Goal: Task Accomplishment & Management: Complete application form

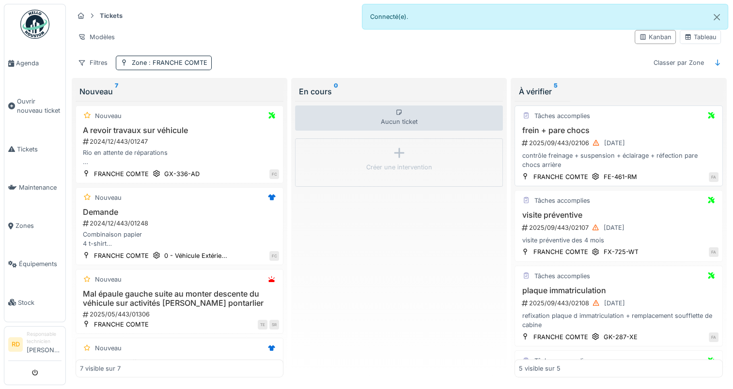
click at [541, 155] on div "contrôle freinage + suspension + éclairage + réfection pare chocs arrière" at bounding box center [618, 160] width 199 height 18
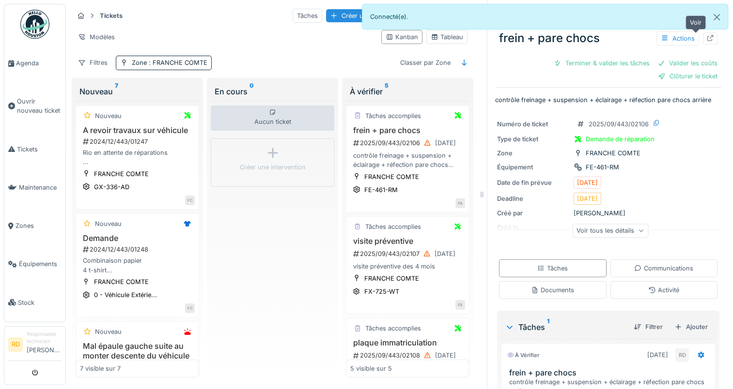
click at [706, 38] on icon at bounding box center [710, 38] width 8 height 6
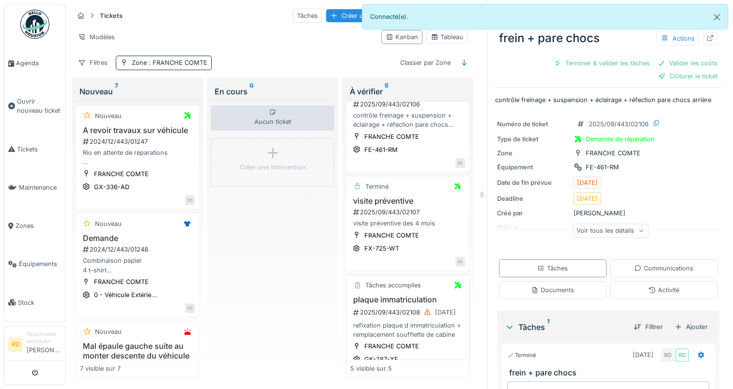
scroll to position [97, 0]
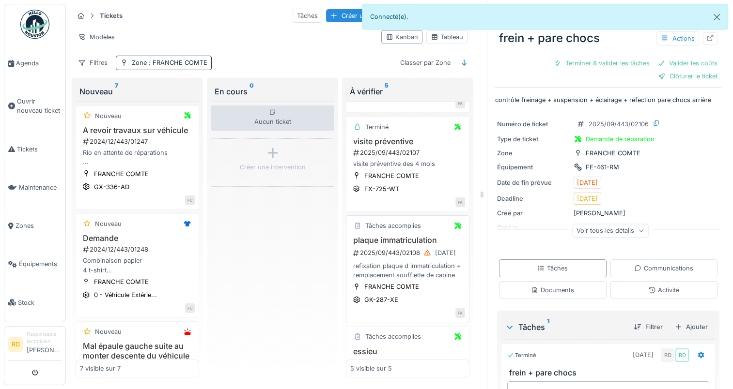
click at [391, 258] on div "plaque immatriculation 2025/09/443/02108 11/09/2025 refixation plaque d immatri…" at bounding box center [407, 258] width 115 height 44
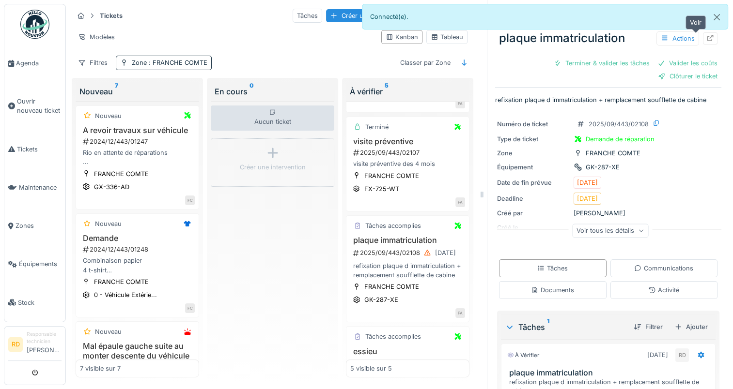
click at [706, 36] on icon at bounding box center [710, 38] width 8 height 6
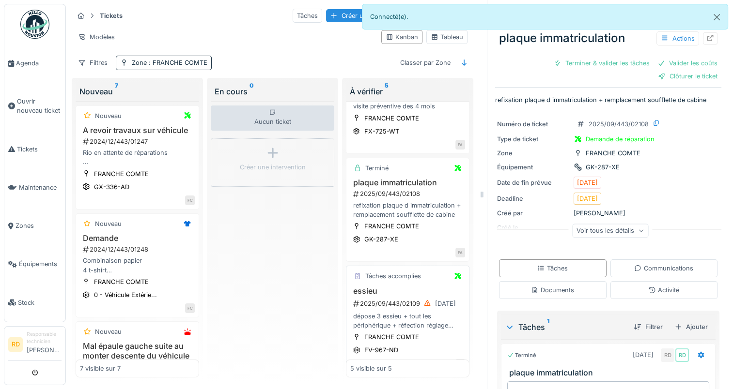
scroll to position [194, 0]
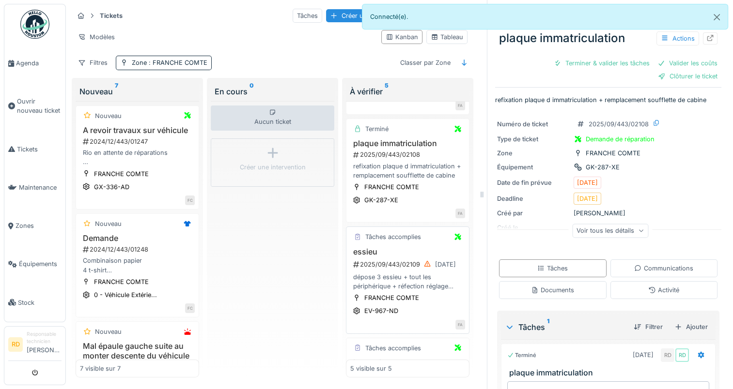
click at [391, 273] on div "dépose 3 essieu + tout les périphérique + réfection réglage étrier" at bounding box center [407, 282] width 115 height 18
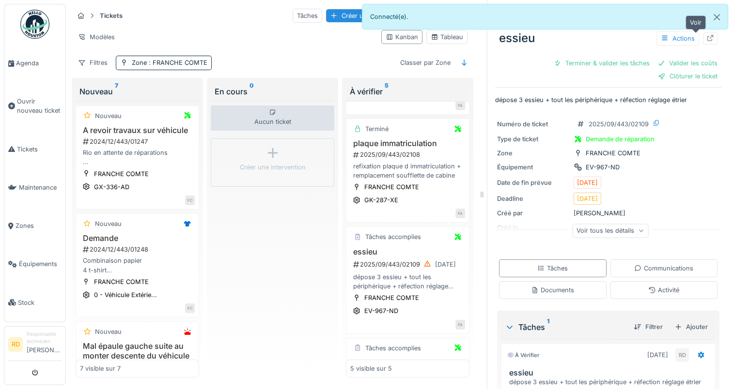
click at [707, 37] on icon at bounding box center [710, 38] width 6 height 6
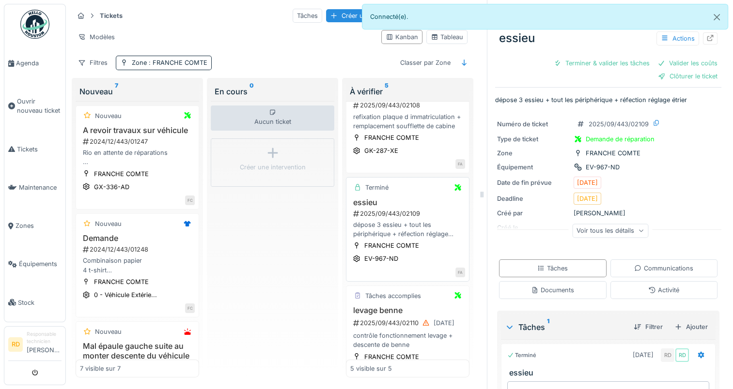
scroll to position [284, 0]
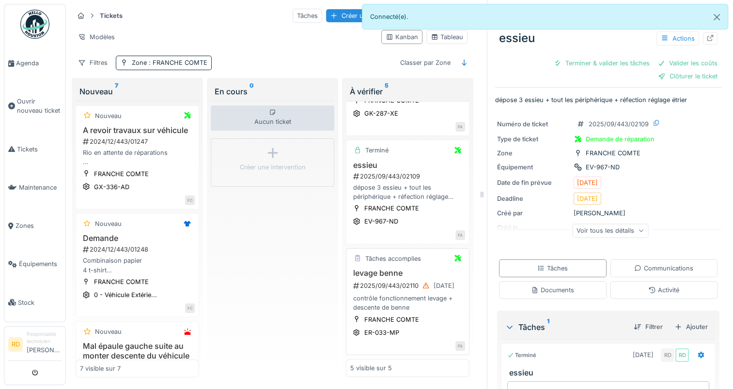
click at [384, 283] on div "2025/09/443/02110 11/09/2025" at bounding box center [408, 286] width 113 height 12
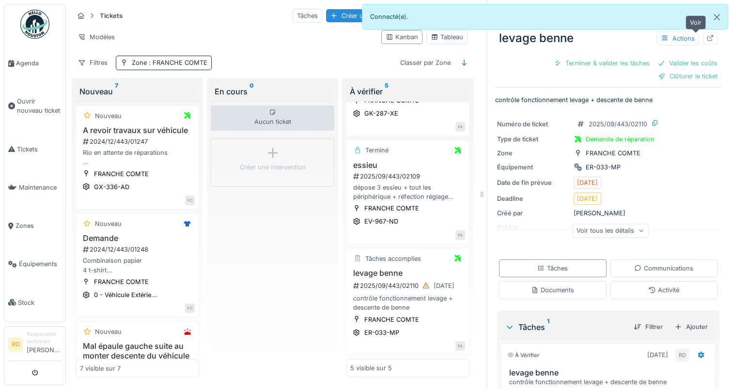
click at [706, 38] on icon at bounding box center [710, 38] width 8 height 6
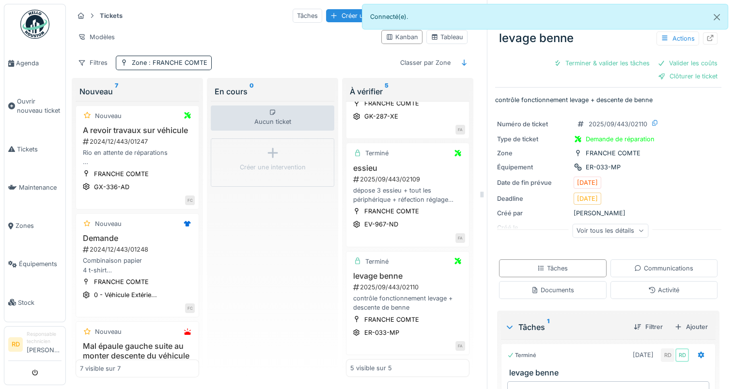
scroll to position [274, 0]
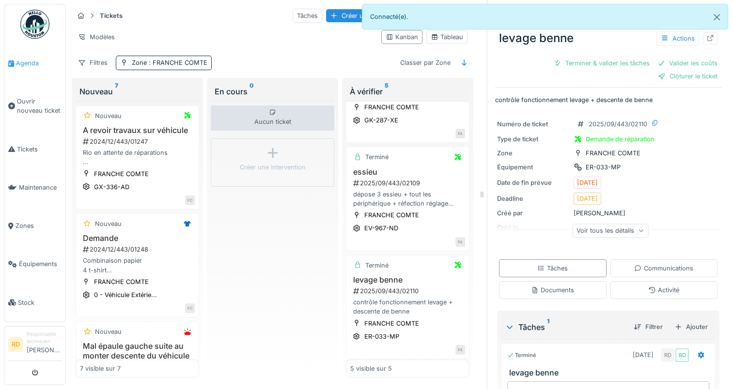
click at [29, 63] on span "Agenda" at bounding box center [39, 63] width 46 height 9
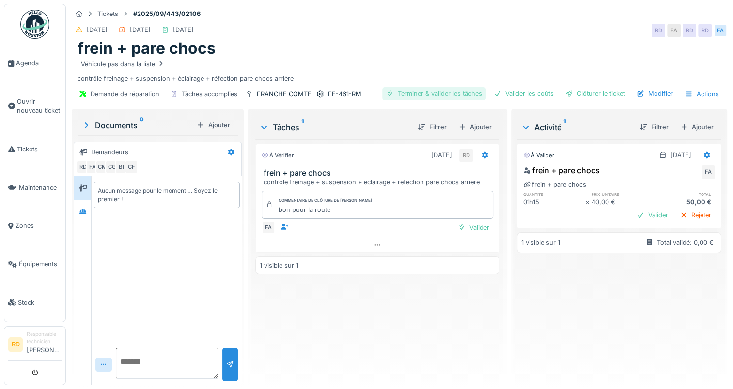
click at [424, 94] on div "Terminer & valider les tâches" at bounding box center [434, 93] width 104 height 13
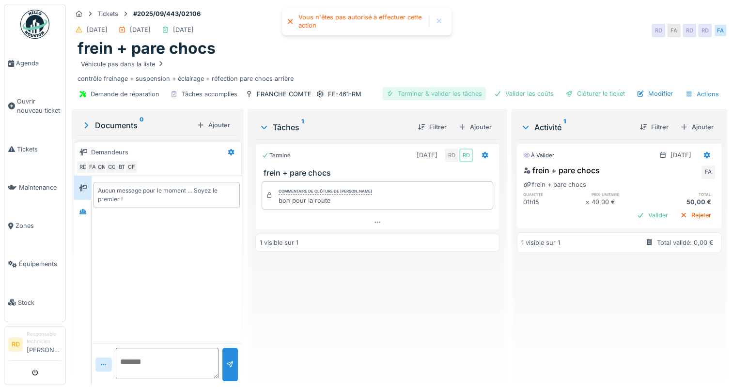
click at [420, 95] on div "Terminer & valider les tâches" at bounding box center [434, 93] width 104 height 13
click at [407, 93] on div "Terminer & valider les tâches" at bounding box center [434, 93] width 104 height 13
click at [422, 92] on div "Terminer & valider les tâches" at bounding box center [434, 93] width 104 height 13
click at [440, 20] on div at bounding box center [439, 21] width 8 height 8
click at [412, 93] on div "Terminer & valider les tâches" at bounding box center [434, 93] width 104 height 13
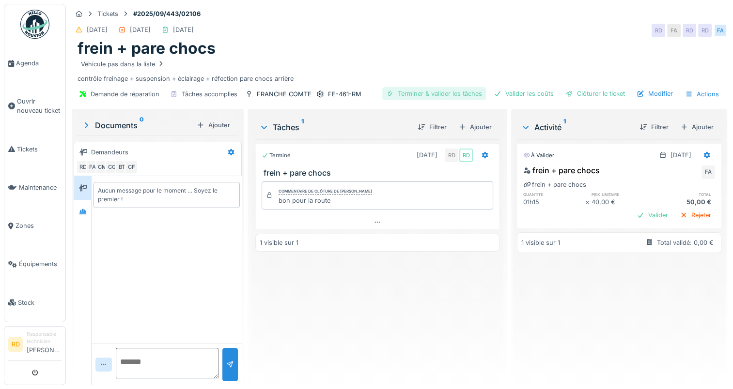
click at [387, 92] on div "Terminer & valider les tâches" at bounding box center [434, 93] width 104 height 13
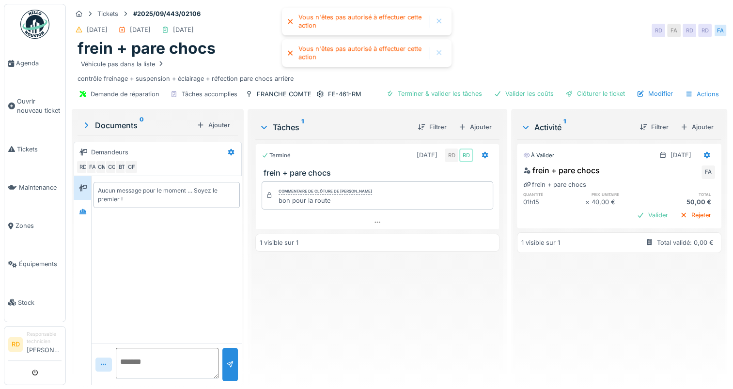
click at [435, 52] on div at bounding box center [439, 53] width 8 height 8
click at [440, 23] on div at bounding box center [439, 21] width 8 height 8
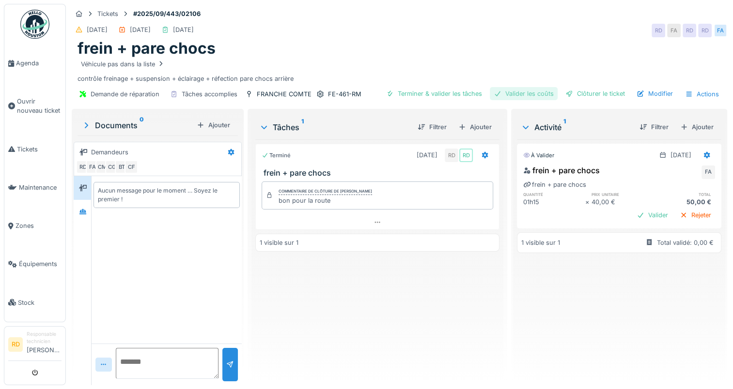
click at [523, 93] on div "Valider les coûts" at bounding box center [524, 93] width 68 height 13
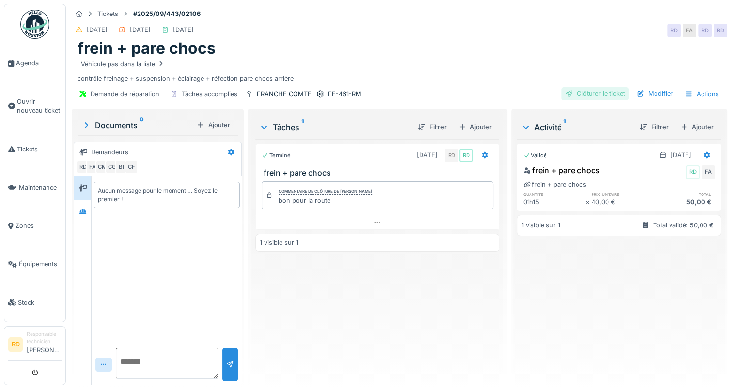
click at [601, 91] on div "Clôturer le ticket" at bounding box center [594, 93] width 67 height 13
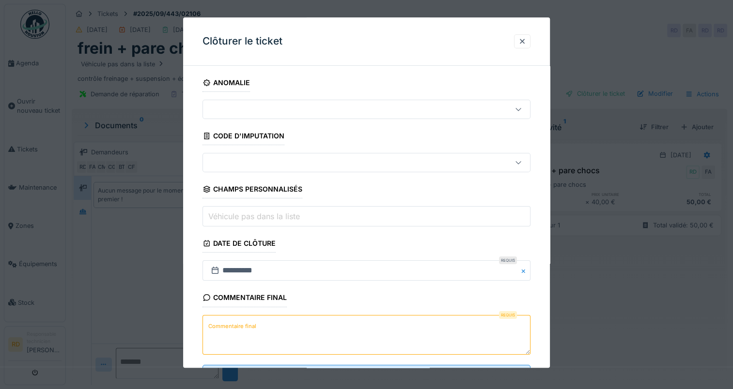
click at [238, 328] on label "Commentaire final" at bounding box center [232, 327] width 52 height 12
click at [238, 328] on textarea "Commentaire final" at bounding box center [366, 335] width 328 height 40
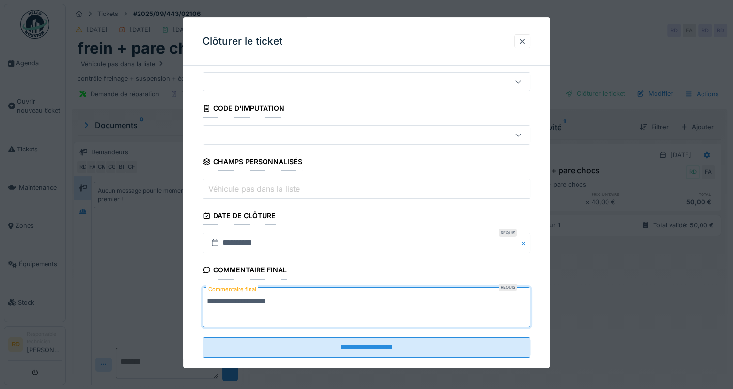
scroll to position [43, 0]
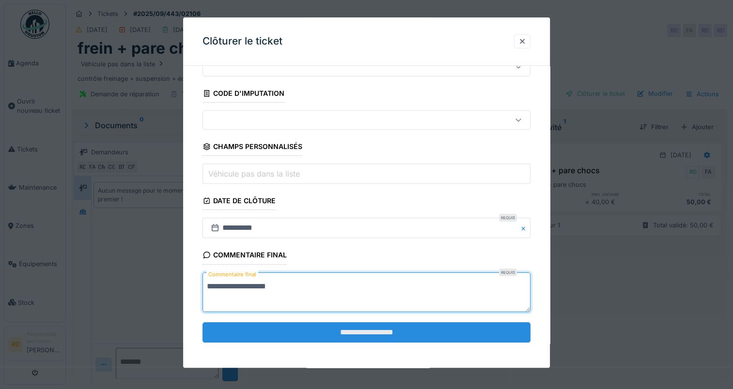
type textarea "**********"
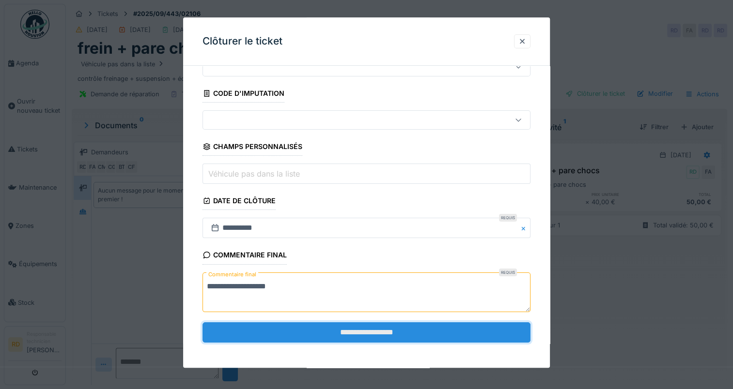
click at [358, 328] on input "**********" at bounding box center [366, 332] width 328 height 20
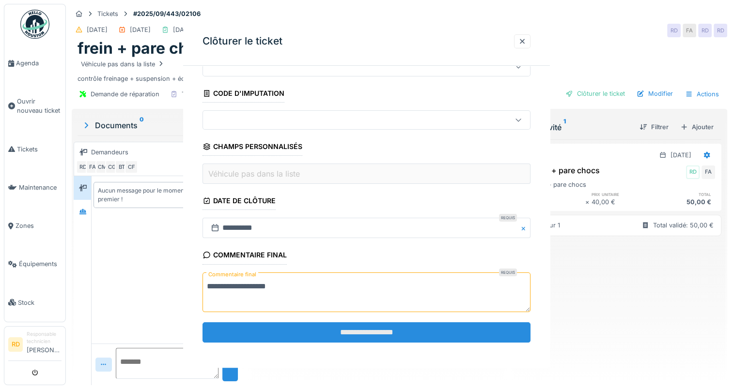
scroll to position [0, 0]
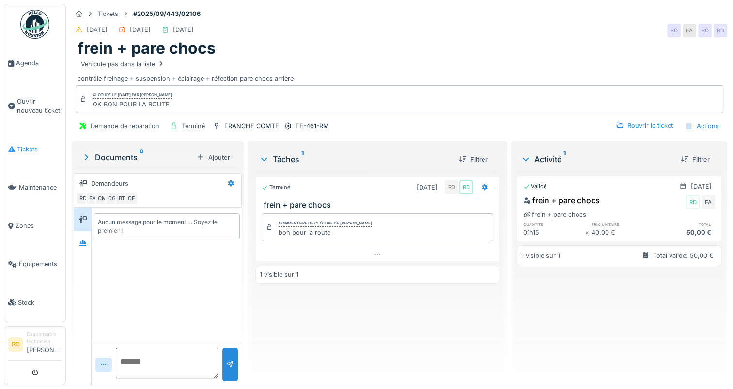
click at [24, 145] on span "Tickets" at bounding box center [39, 149] width 45 height 9
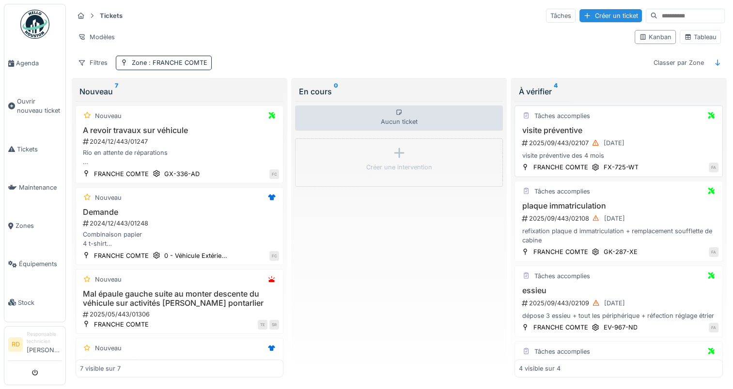
click at [563, 140] on div "2025/09/443/02107 [DATE]" at bounding box center [619, 143] width 197 height 12
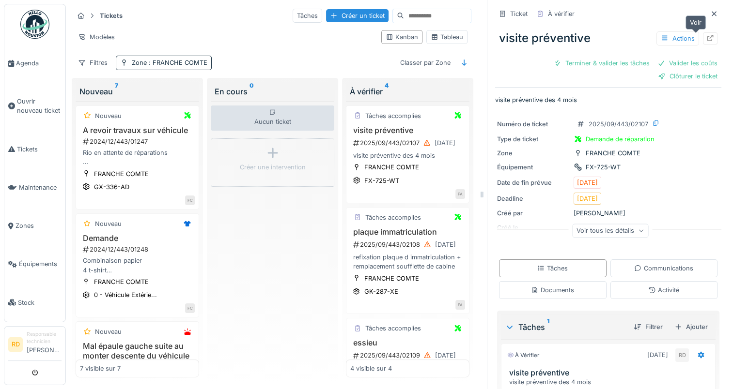
click at [706, 39] on icon at bounding box center [710, 38] width 8 height 6
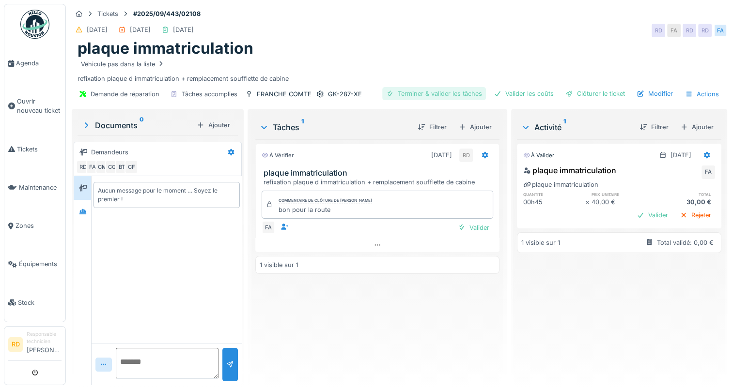
click at [421, 95] on div "Terminer & valider les tâches" at bounding box center [434, 93] width 104 height 13
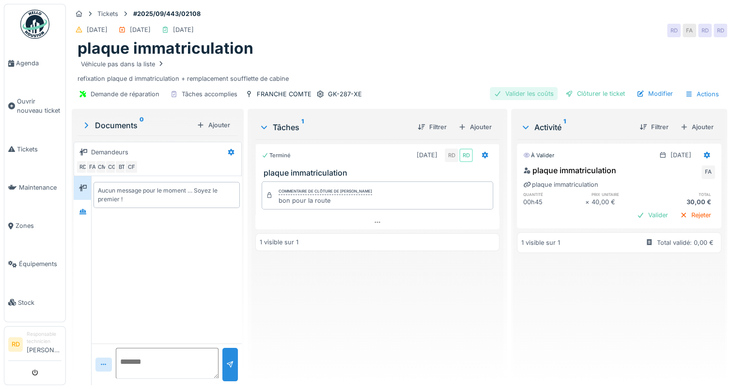
click at [519, 92] on div "Valider les coûts" at bounding box center [524, 93] width 68 height 13
click at [583, 91] on div "Clôturer le ticket" at bounding box center [594, 93] width 67 height 13
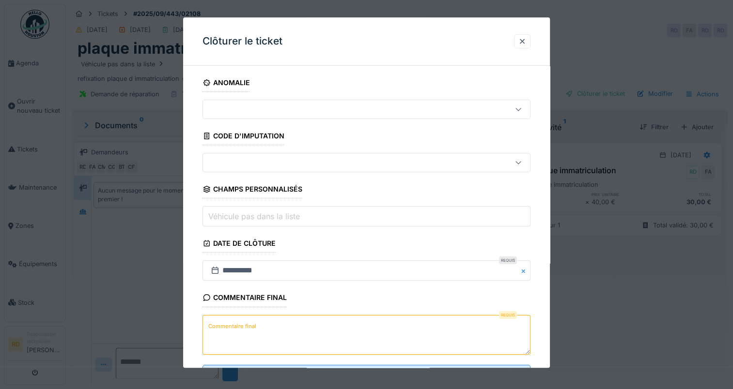
click at [280, 322] on textarea "Commentaire final" at bounding box center [366, 335] width 328 height 40
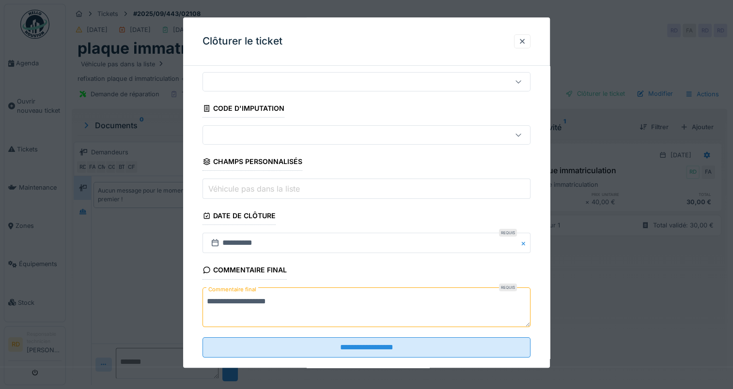
scroll to position [43, 0]
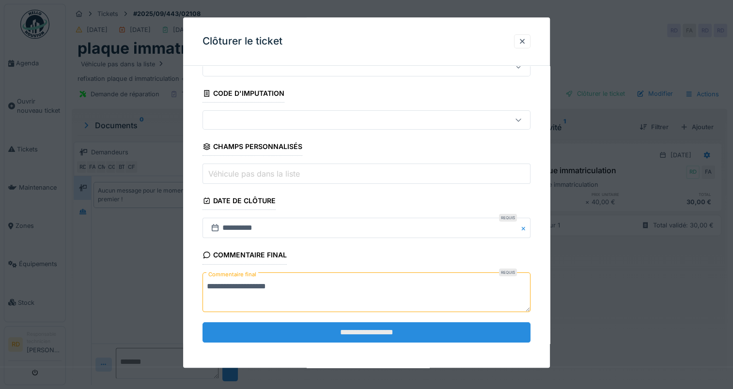
type textarea "**********"
click at [368, 330] on input "**********" at bounding box center [366, 332] width 328 height 20
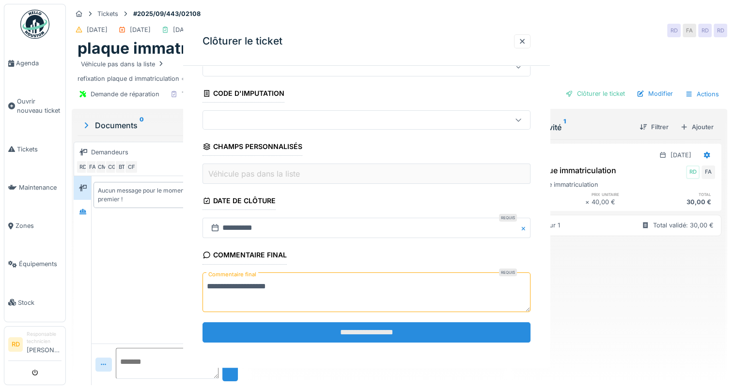
scroll to position [0, 0]
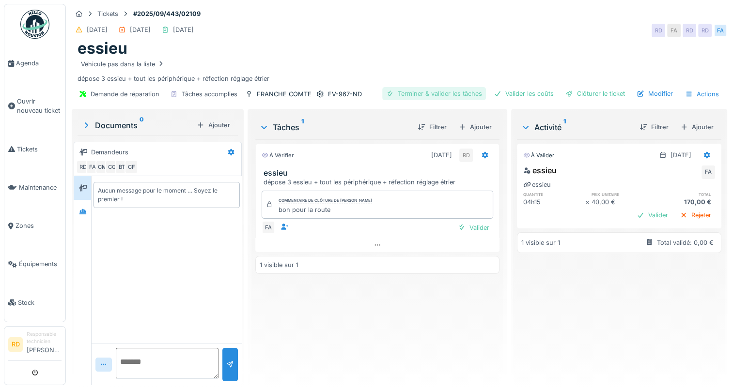
click at [403, 92] on div "Terminer & valider les tâches" at bounding box center [434, 93] width 104 height 13
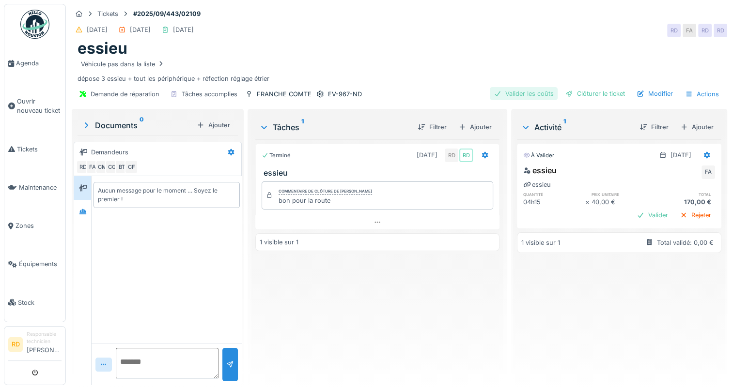
click at [515, 94] on div "Valider les coûts" at bounding box center [524, 93] width 68 height 13
click at [529, 93] on div "Valider les coûts" at bounding box center [524, 93] width 68 height 13
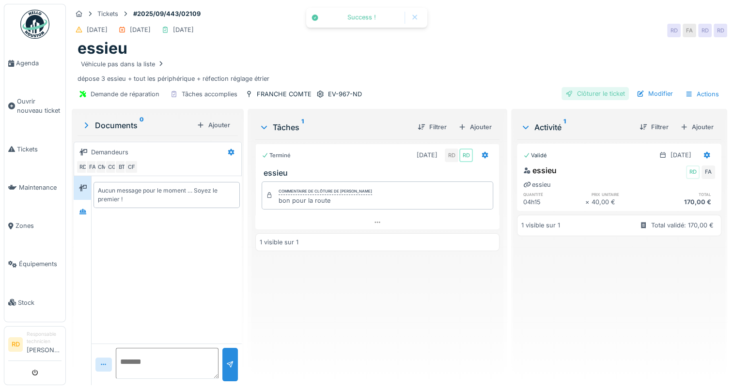
click at [588, 92] on div "Clôturer le ticket" at bounding box center [594, 93] width 67 height 13
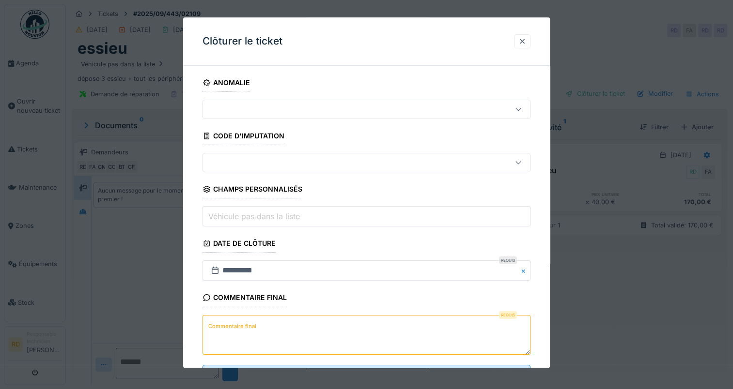
click at [234, 325] on label "Commentaire final" at bounding box center [232, 327] width 52 height 12
click at [234, 325] on textarea "Commentaire final" at bounding box center [366, 335] width 328 height 40
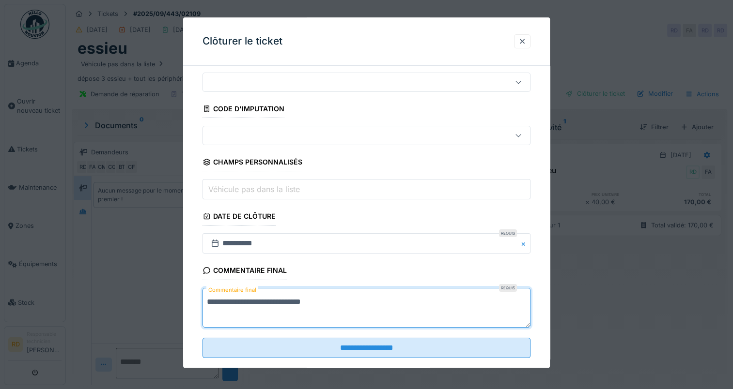
scroll to position [43, 0]
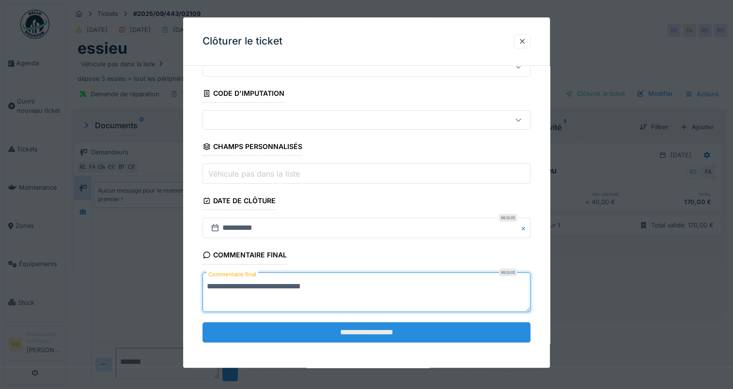
type textarea "**********"
click at [360, 333] on input "**********" at bounding box center [366, 332] width 328 height 20
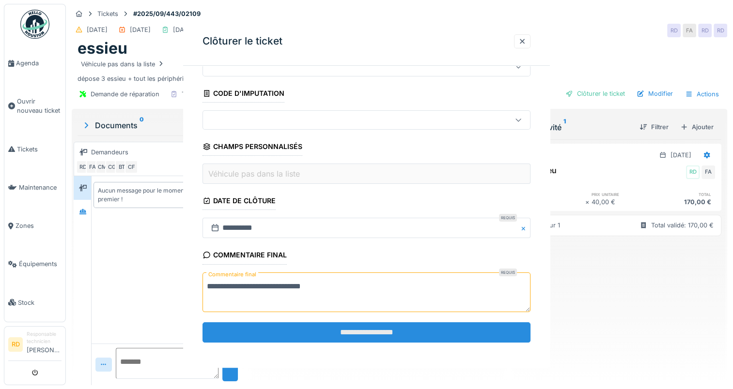
scroll to position [0, 0]
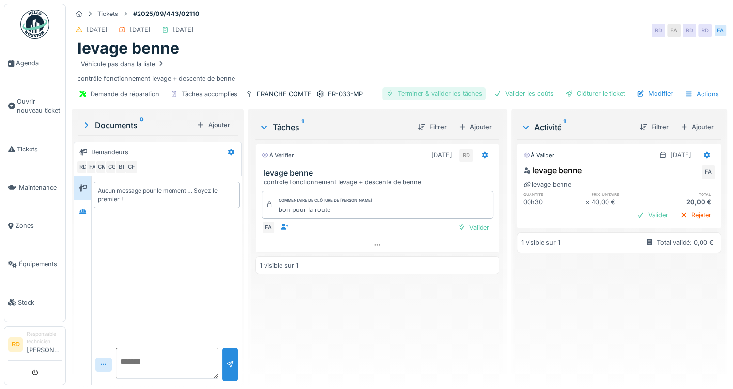
click at [434, 95] on div "Terminer & valider les tâches" at bounding box center [434, 93] width 104 height 13
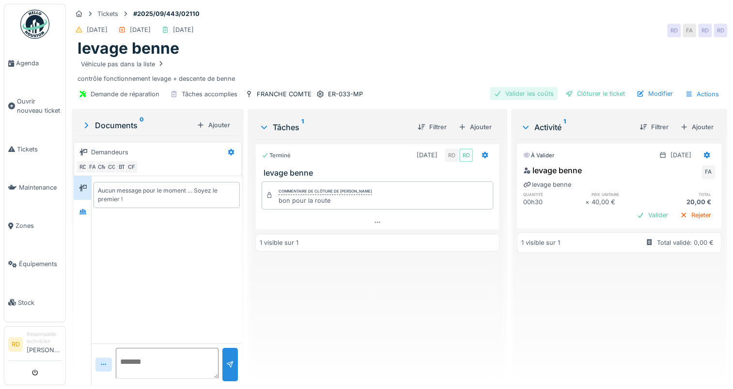
click at [513, 93] on div "Valider les coûts" at bounding box center [524, 93] width 68 height 13
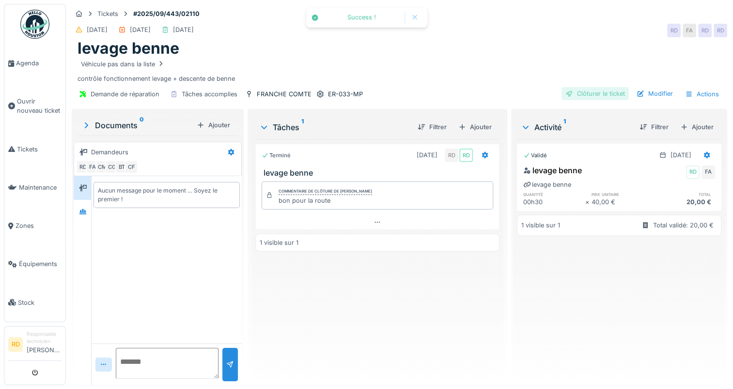
click at [578, 92] on div "Clôturer le ticket" at bounding box center [594, 93] width 67 height 13
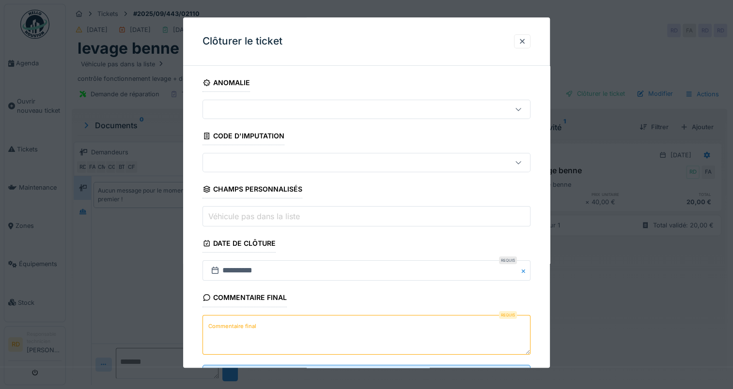
click at [221, 326] on label "Commentaire final" at bounding box center [232, 327] width 52 height 12
click at [221, 326] on textarea "Commentaire final" at bounding box center [366, 335] width 328 height 40
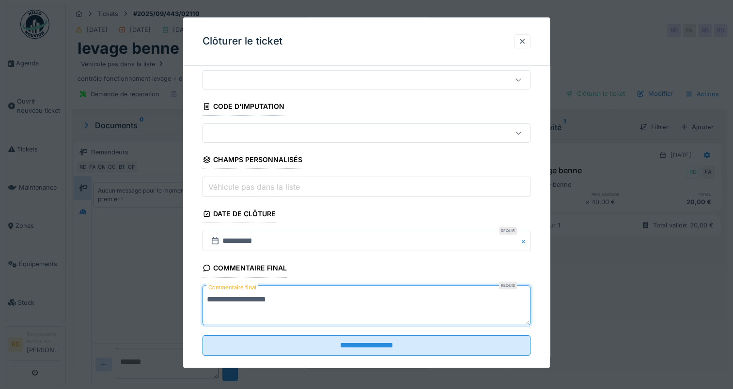
scroll to position [43, 0]
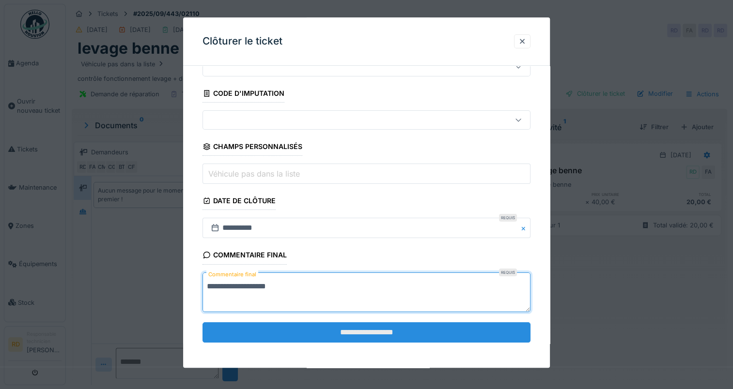
type textarea "**********"
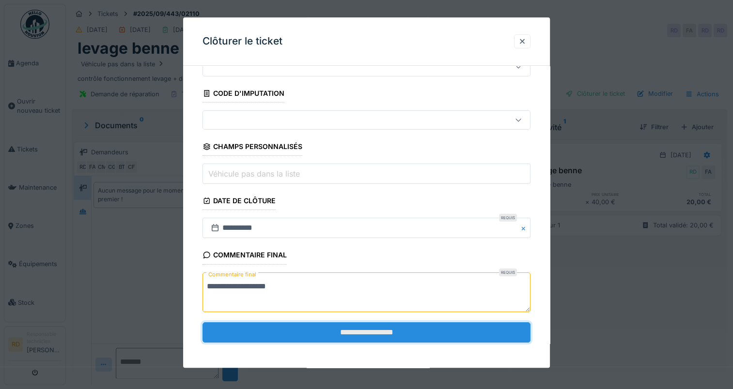
click at [367, 331] on input "**********" at bounding box center [366, 332] width 328 height 20
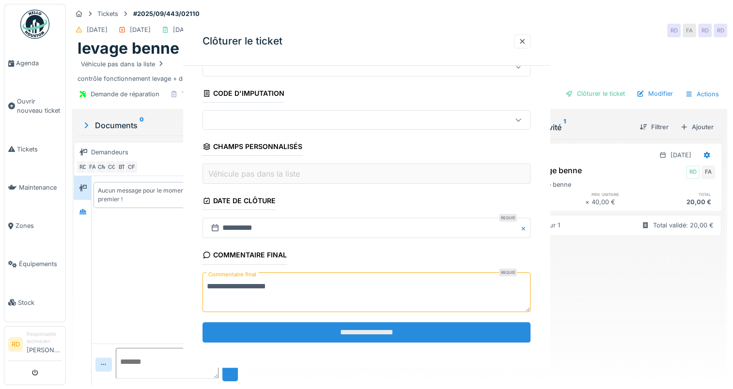
scroll to position [0, 0]
